Goal: Transaction & Acquisition: Purchase product/service

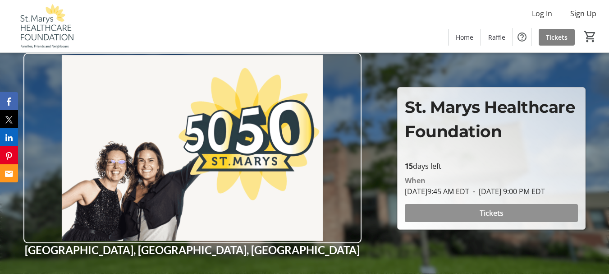
click at [424, 221] on span at bounding box center [491, 213] width 173 height 22
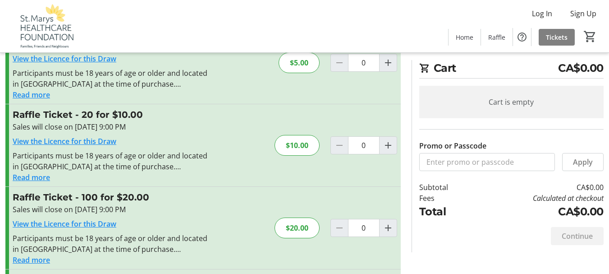
scroll to position [56, 0]
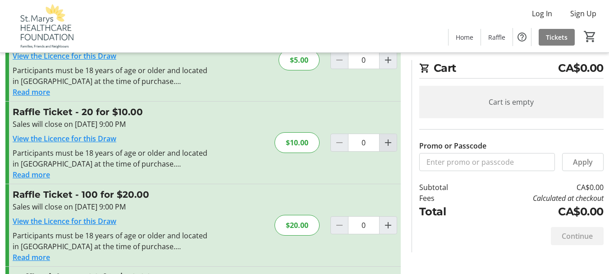
click at [388, 139] on mat-icon "Increment by one" at bounding box center [388, 142] width 11 height 11
type input "1"
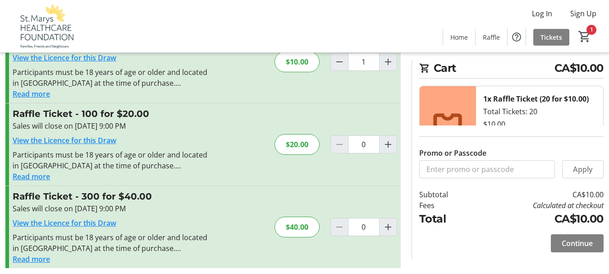
scroll to position [142, 0]
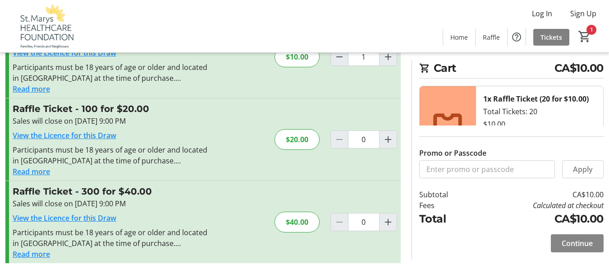
click at [569, 246] on span "Continue" at bounding box center [577, 243] width 31 height 11
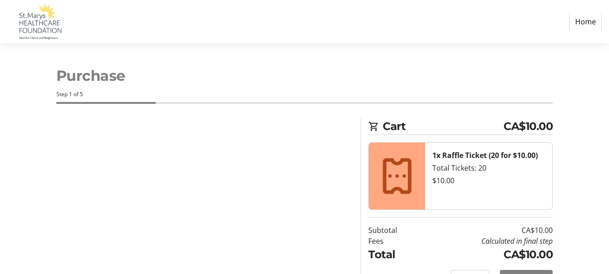
select select "CA"
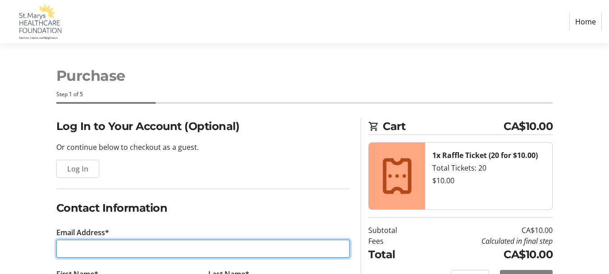
click at [102, 251] on input "Email Address*" at bounding box center [203, 249] width 294 height 18
type input "[EMAIL_ADDRESS][DOMAIN_NAME]"
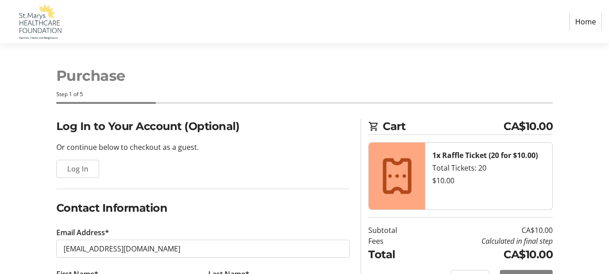
type input "[PERSON_NAME] and [PERSON_NAME]"
type input "[PERSON_NAME]"
type input "[PHONE_NUMBER]"
type input "[STREET_ADDRESS]"
type input "Box 464"
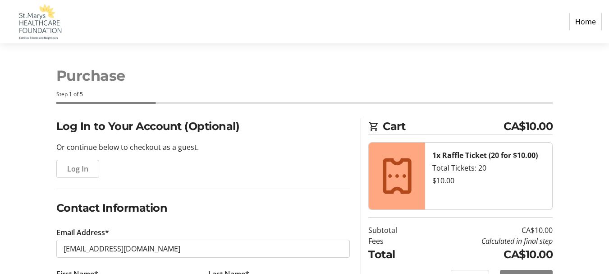
type input "St.Marys"
select select "ON"
type input "N4X 1B3"
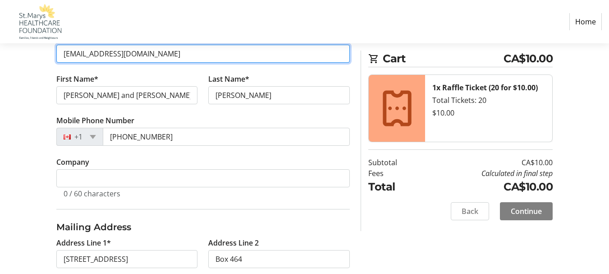
scroll to position [197, 0]
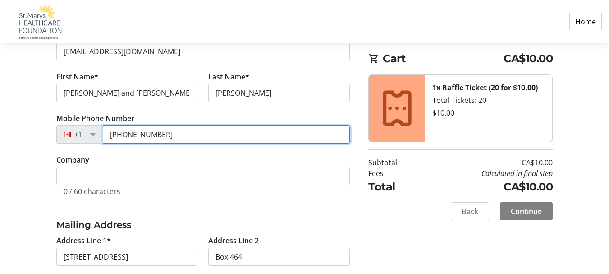
click at [165, 136] on input "[PHONE_NUMBER]" at bounding box center [227, 134] width 248 height 18
type input "[PHONE_NUMBER]"
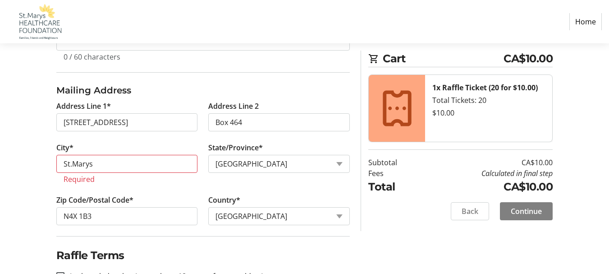
scroll to position [334, 0]
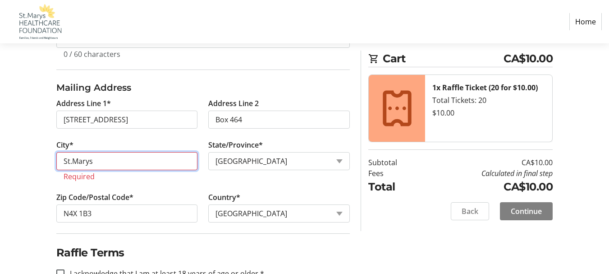
click at [72, 164] on input "St.Marys" at bounding box center [127, 161] width 142 height 18
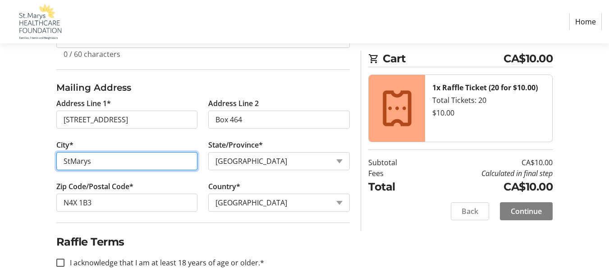
type input "StMarys"
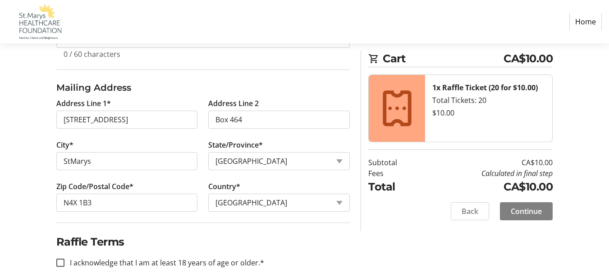
click at [163, 243] on h2 "Raffle Terms" at bounding box center [203, 242] width 294 height 16
click at [59, 262] on input "I acknowledge that I am at least 18 years of age or older.*" at bounding box center [60, 262] width 8 height 8
checkbox input "true"
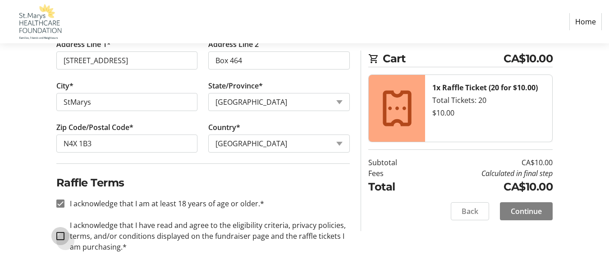
click at [57, 235] on input "I acknowledge that I have read and agree to the eligibility criteria, privacy p…" at bounding box center [60, 236] width 8 height 8
checkbox input "true"
click at [531, 215] on span "Continue" at bounding box center [526, 211] width 31 height 11
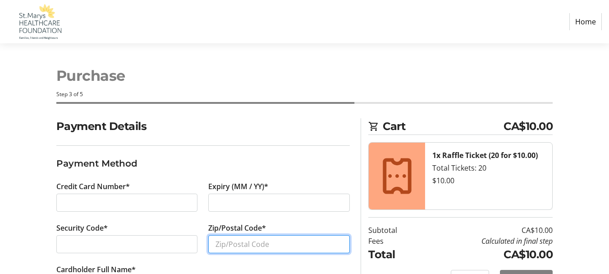
click at [217, 244] on input "Zip/Postal Code*" at bounding box center [279, 244] width 142 height 18
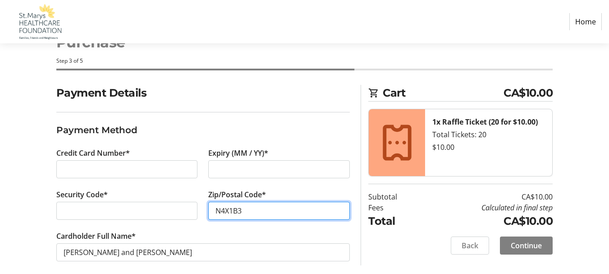
scroll to position [42, 0]
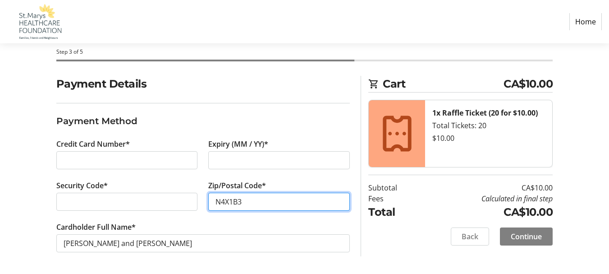
type input "N4X1B3"
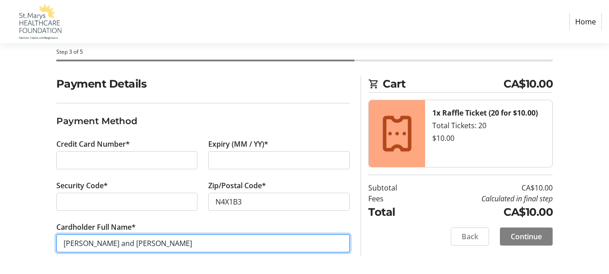
drag, startPoint x: 97, startPoint y: 245, endPoint x: 51, endPoint y: 244, distance: 46.5
click at [51, 244] on div "Cardholder Full Name* [PERSON_NAME] and [PERSON_NAME]" at bounding box center [203, 243] width 305 height 42
type input "[PERSON_NAME]"
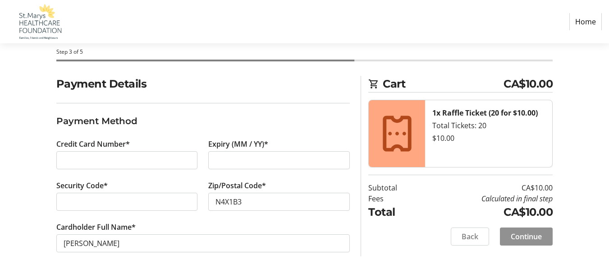
click at [537, 241] on span "Continue" at bounding box center [526, 236] width 31 height 11
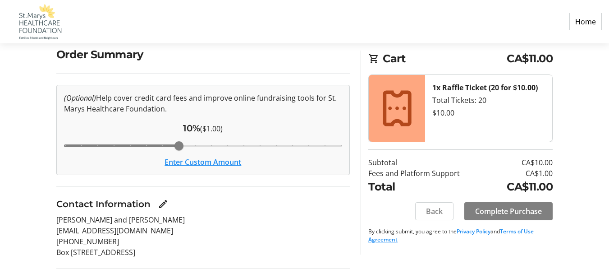
scroll to position [73, 0]
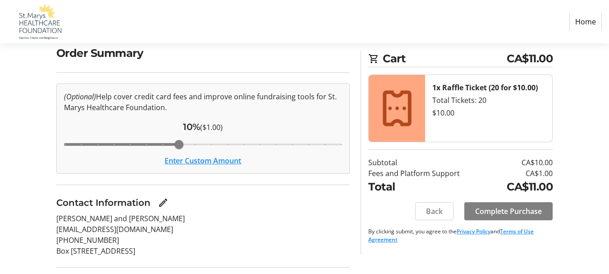
click at [207, 160] on button "Enter Custom Amount" at bounding box center [203, 160] width 77 height 11
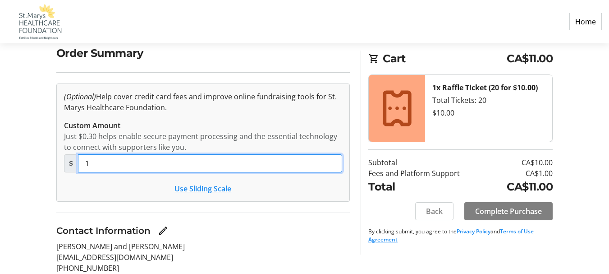
click at [92, 163] on input "1" at bounding box center [210, 163] width 265 height 18
type input "1"
type input "0"
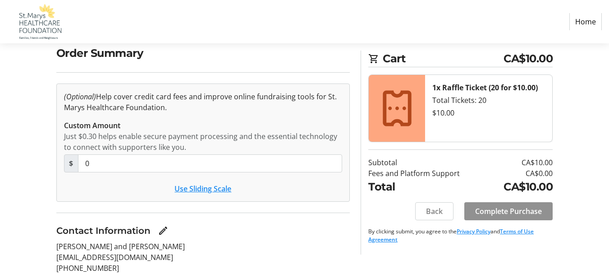
click at [504, 212] on span "Complete Purchase" at bounding box center [508, 211] width 67 height 11
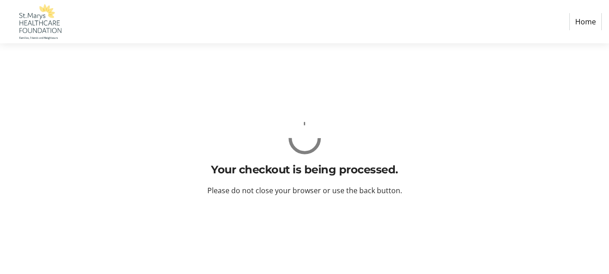
scroll to position [0, 0]
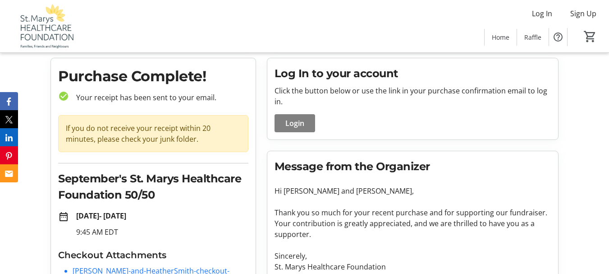
scroll to position [18, 0]
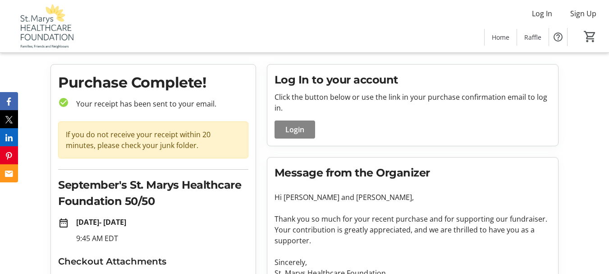
click at [303, 128] on span "Login" at bounding box center [295, 129] width 19 height 11
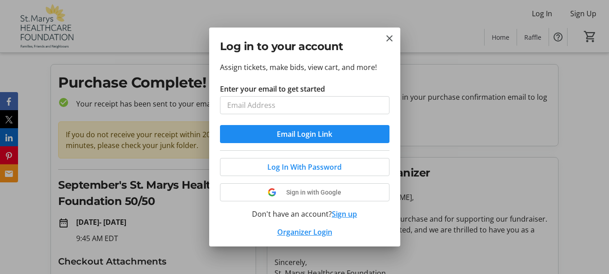
scroll to position [0, 0]
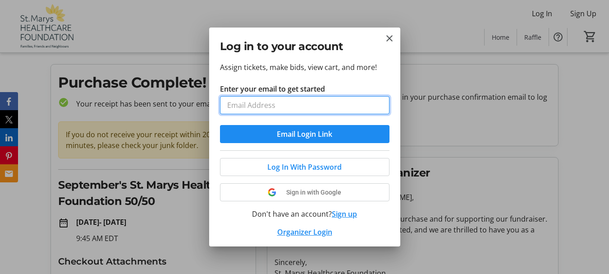
click at [231, 112] on input "Enter your email to get started" at bounding box center [305, 105] width 170 height 18
type input "[EMAIL_ADDRESS][DOMAIN_NAME]"
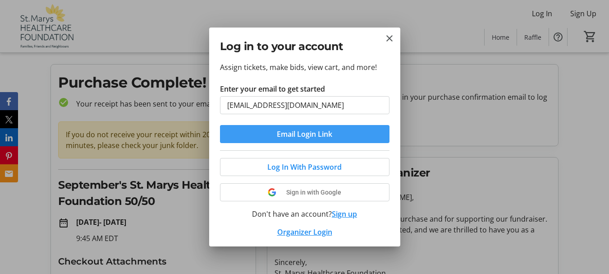
click at [326, 133] on span "Email Login Link" at bounding box center [304, 134] width 55 height 11
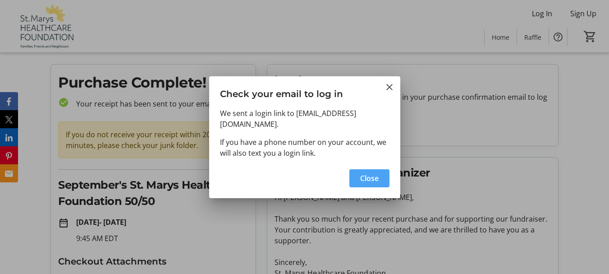
click at [372, 181] on span "Close" at bounding box center [369, 178] width 18 height 11
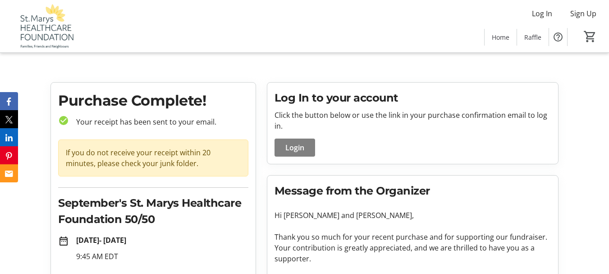
scroll to position [18, 0]
